Goal: Task Accomplishment & Management: Complete application form

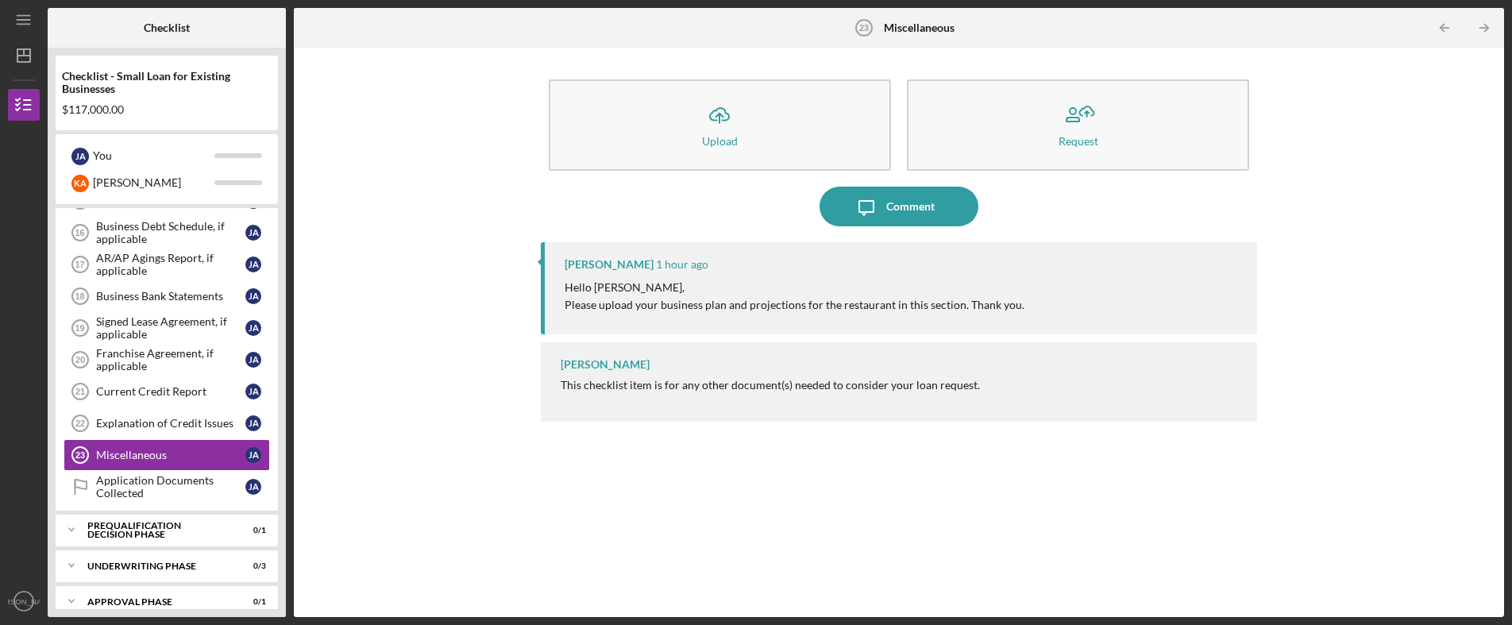
scroll to position [520, 0]
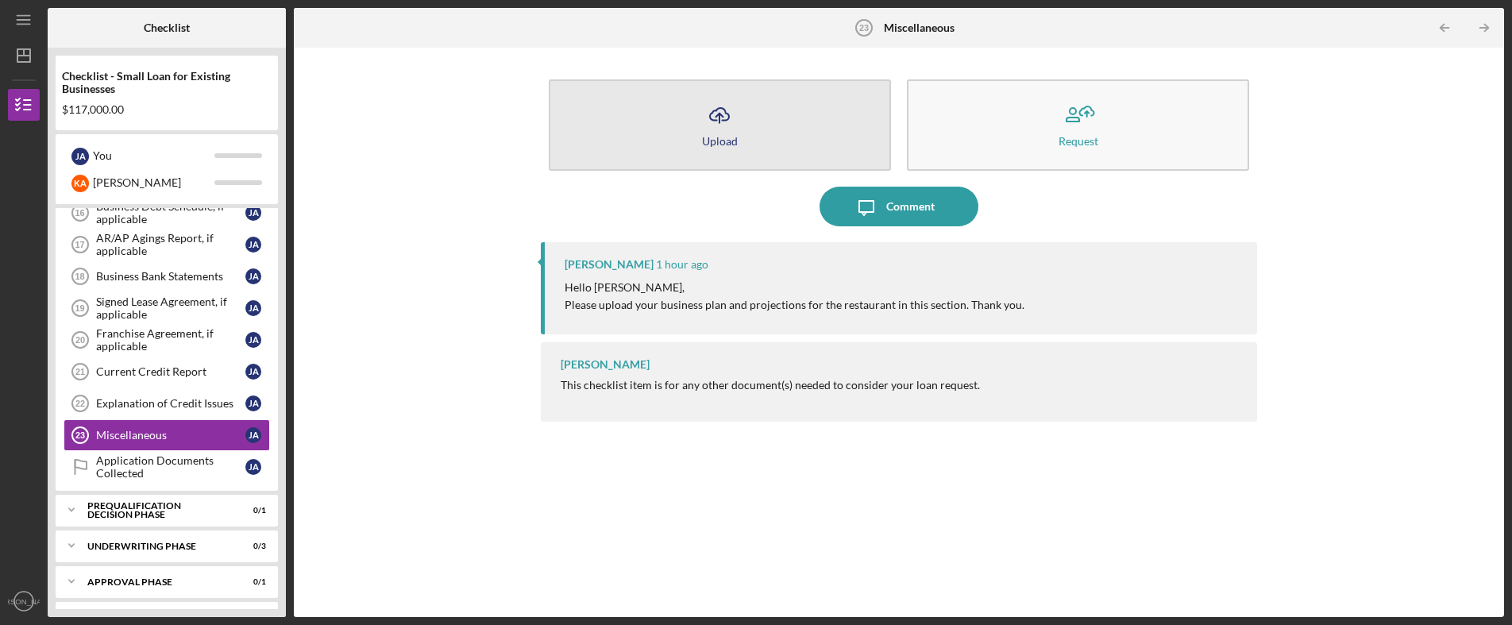
click at [711, 127] on icon "Icon/Upload" at bounding box center [720, 115] width 40 height 40
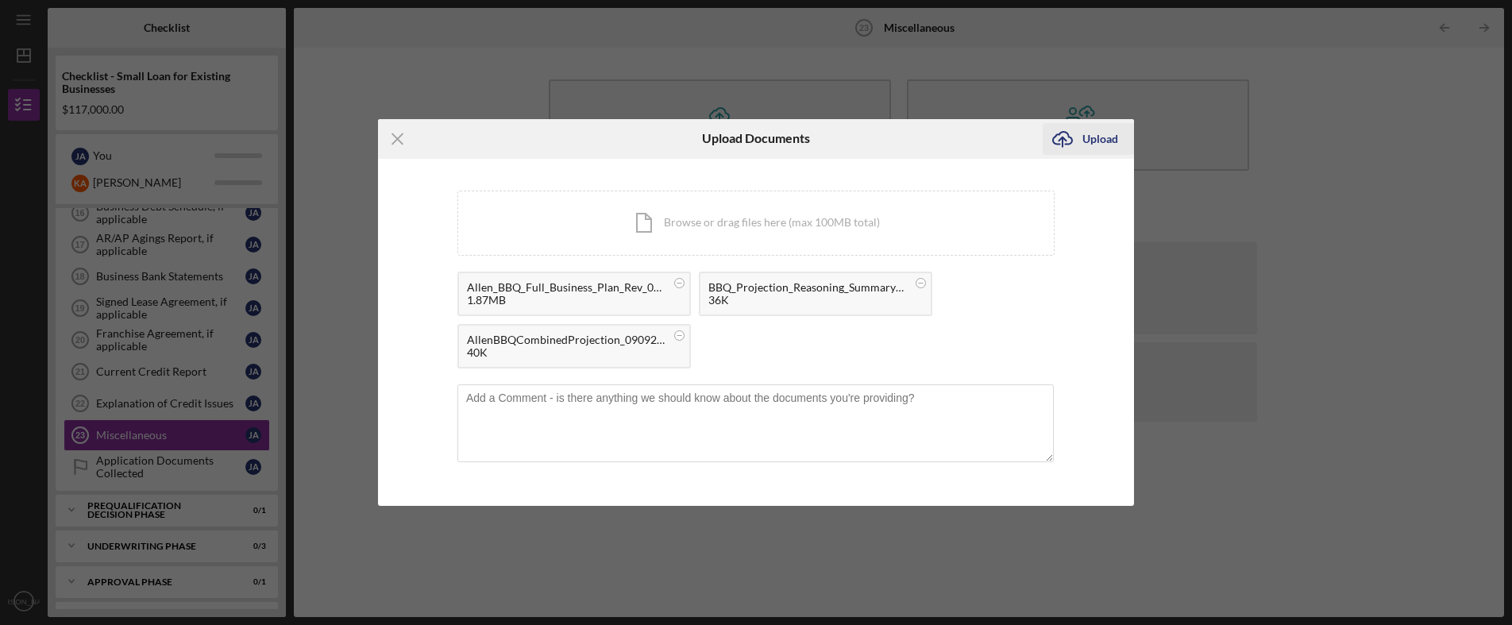
click at [1093, 138] on div "Upload" at bounding box center [1101, 139] width 36 height 32
